Goal: Information Seeking & Learning: Learn about a topic

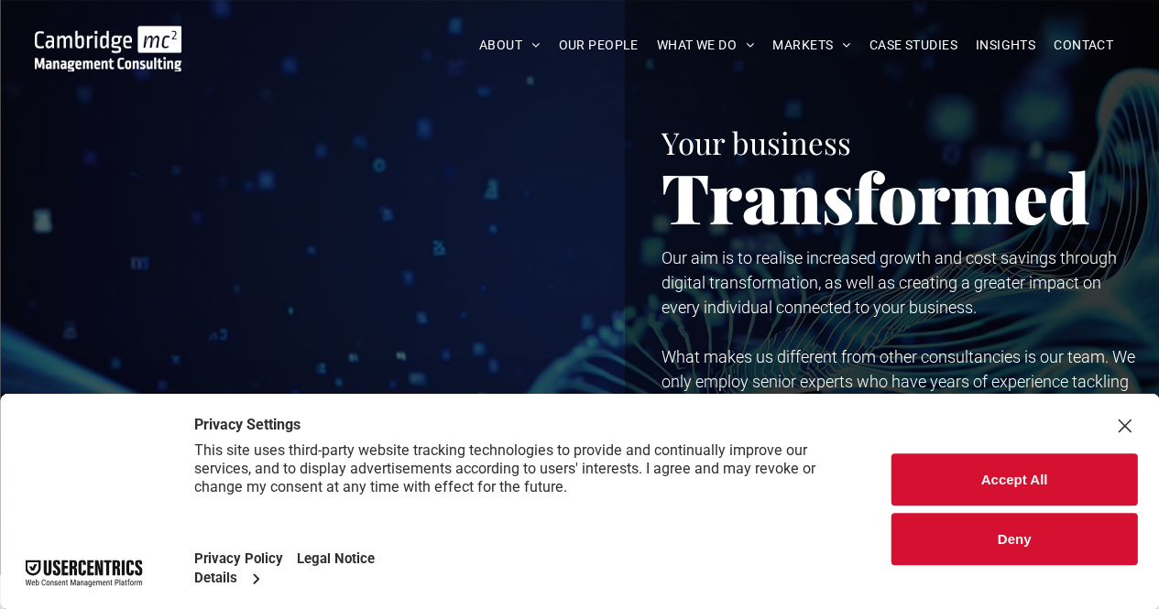
click at [927, 481] on button "Accept All" at bounding box center [1013, 479] width 245 height 52
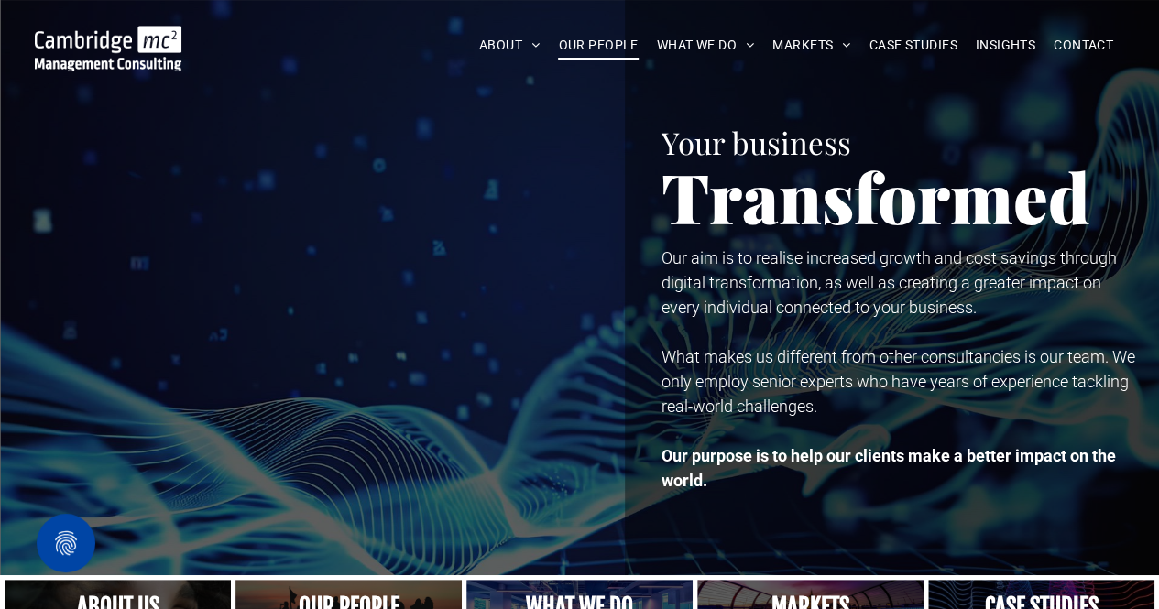
click at [599, 41] on span "OUR PEOPLE" at bounding box center [598, 45] width 80 height 28
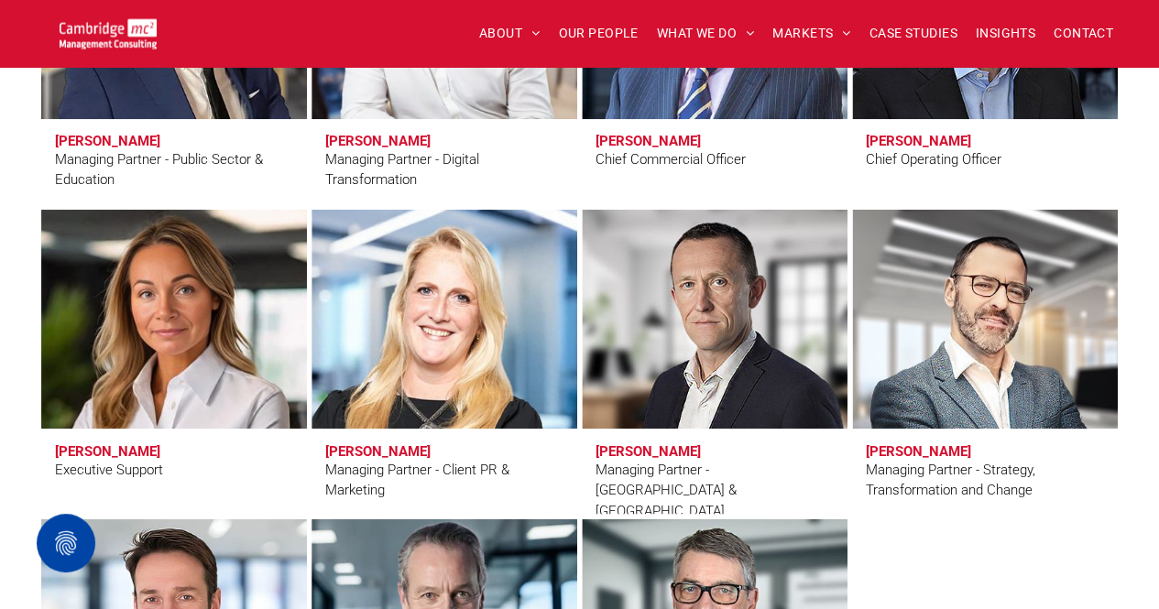
scroll to position [1286, 0]
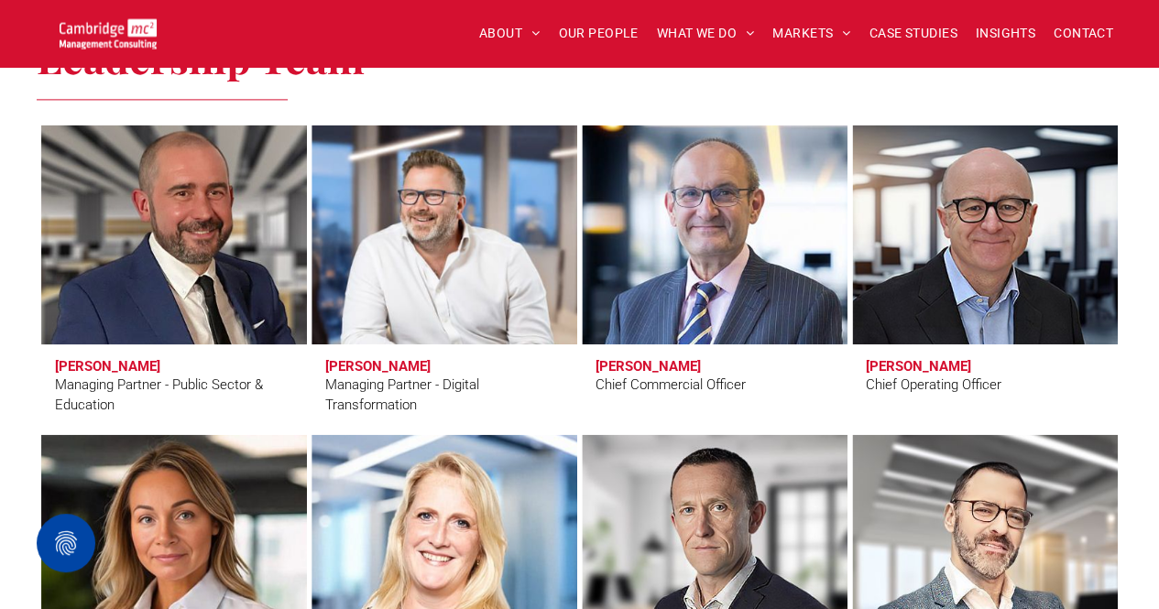
click at [170, 347] on span "[PERSON_NAME] Managing Partner - Public Sector & Education" at bounding box center [174, 386] width 266 height 85
click at [203, 245] on link at bounding box center [173, 234] width 281 height 233
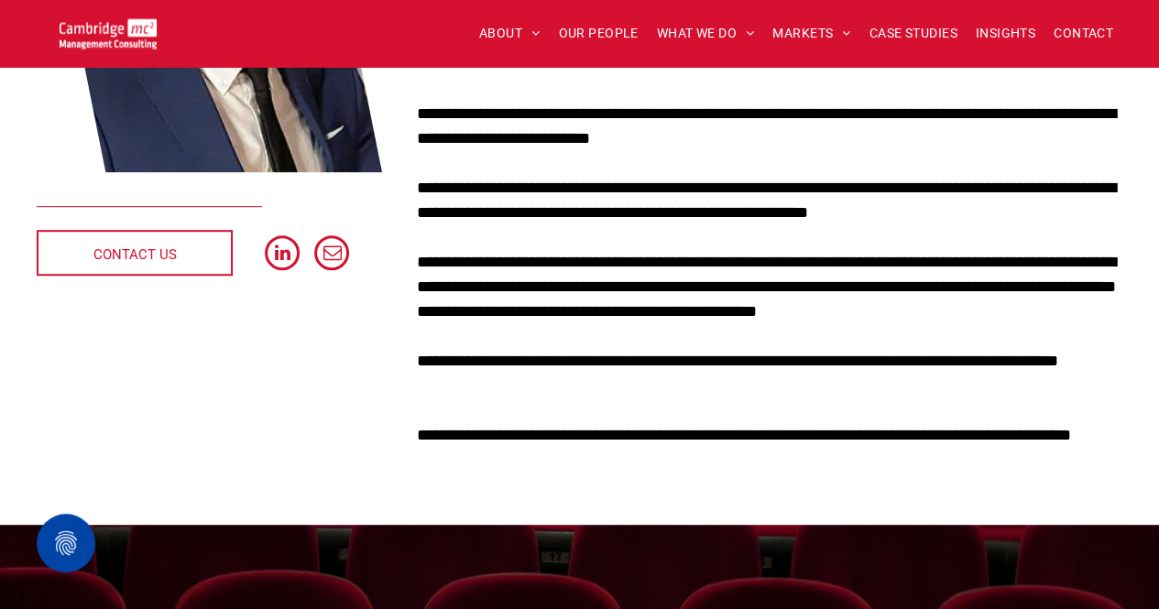
scroll to position [199, 0]
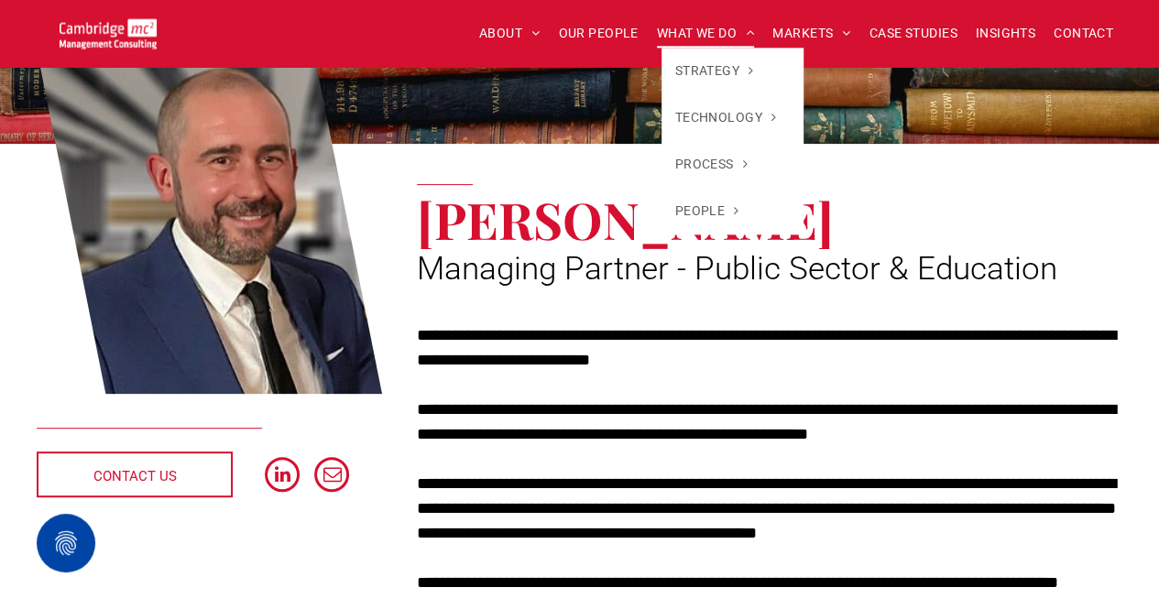
click at [703, 27] on span "WHAT WE DO" at bounding box center [706, 33] width 98 height 28
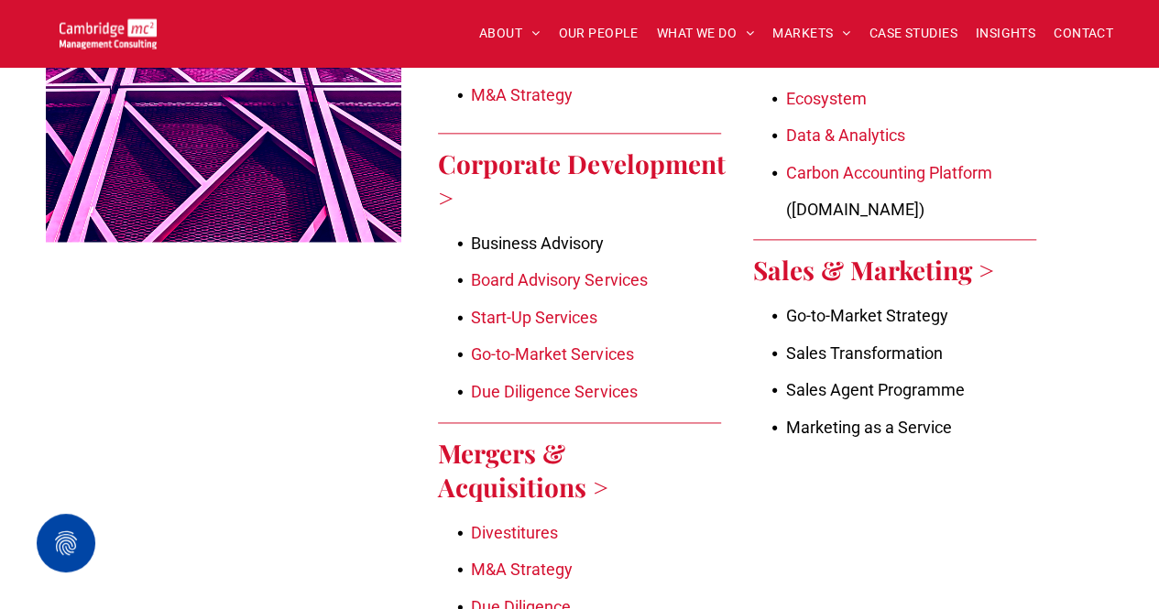
scroll to position [1107, 0]
